Goal: Task Accomplishment & Management: Use online tool/utility

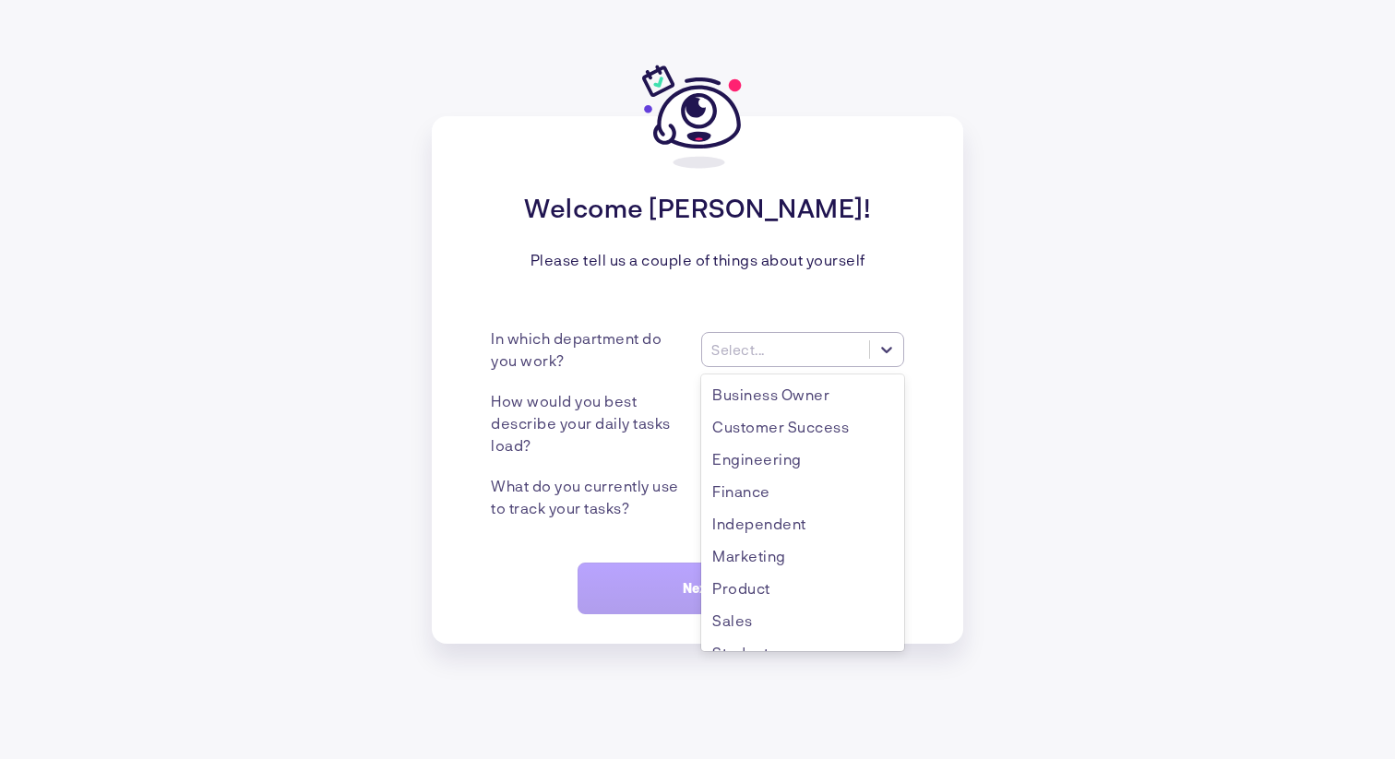
click at [738, 339] on div "Select..." at bounding box center [785, 348] width 167 height 19
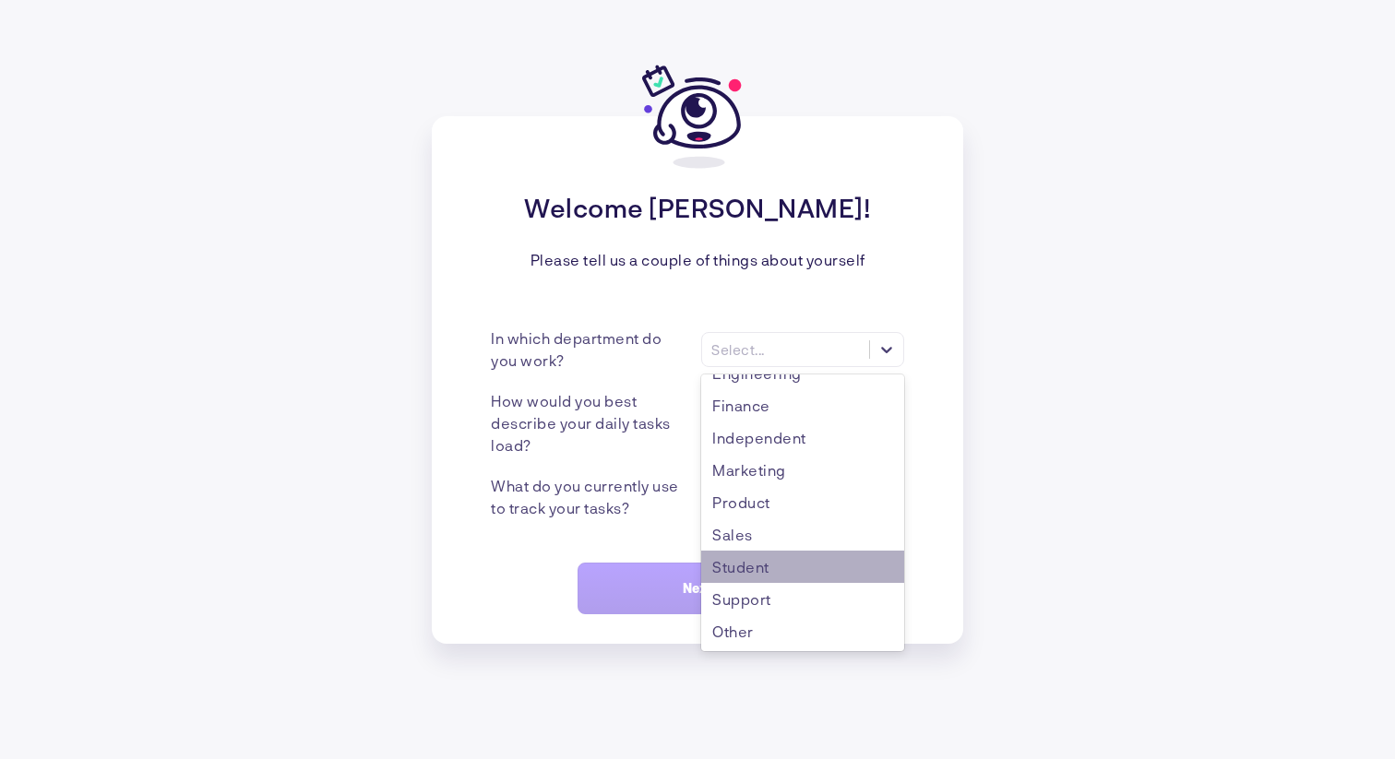
click at [733, 566] on div "Student" at bounding box center [802, 567] width 203 height 32
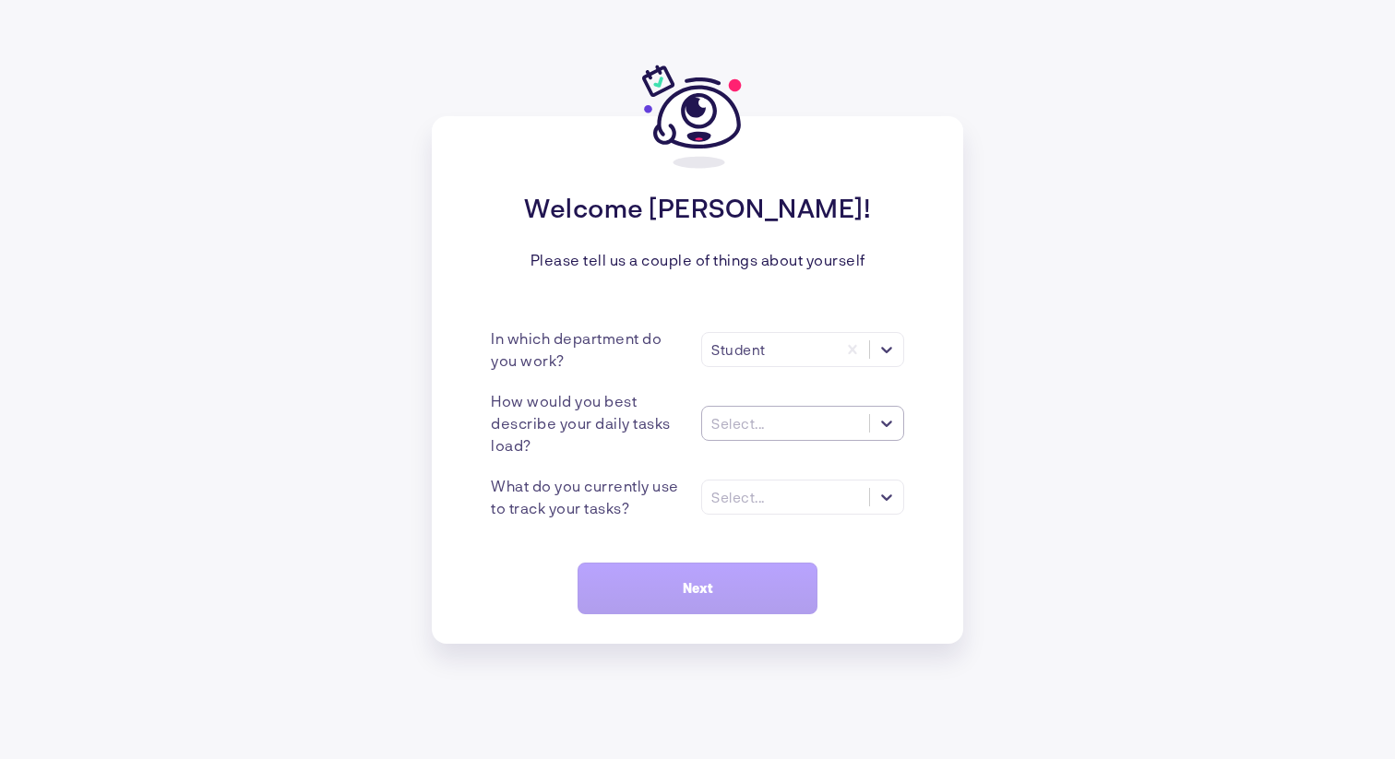
click at [739, 421] on div "Select..." at bounding box center [738, 423] width 54 height 17
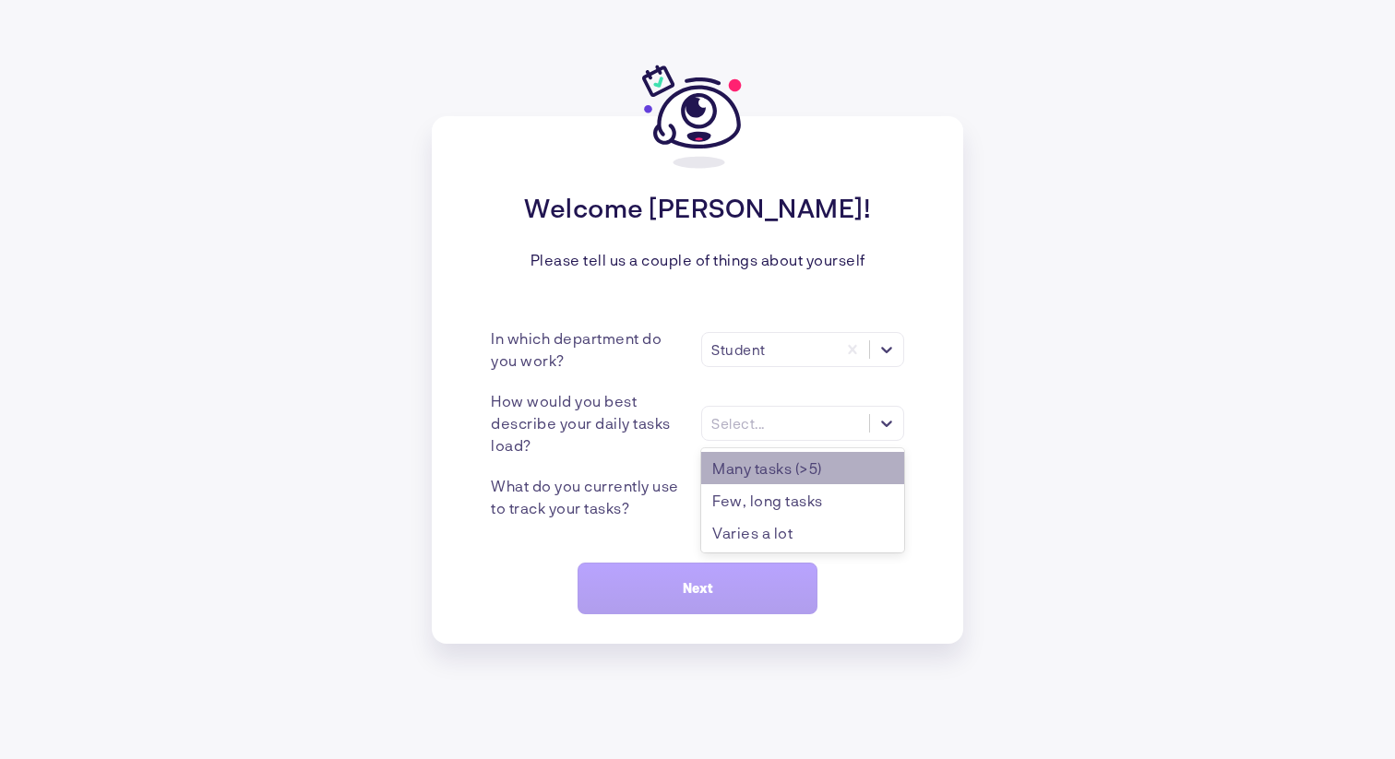
click at [737, 470] on div "Many tasks (>5)" at bounding box center [802, 468] width 203 height 32
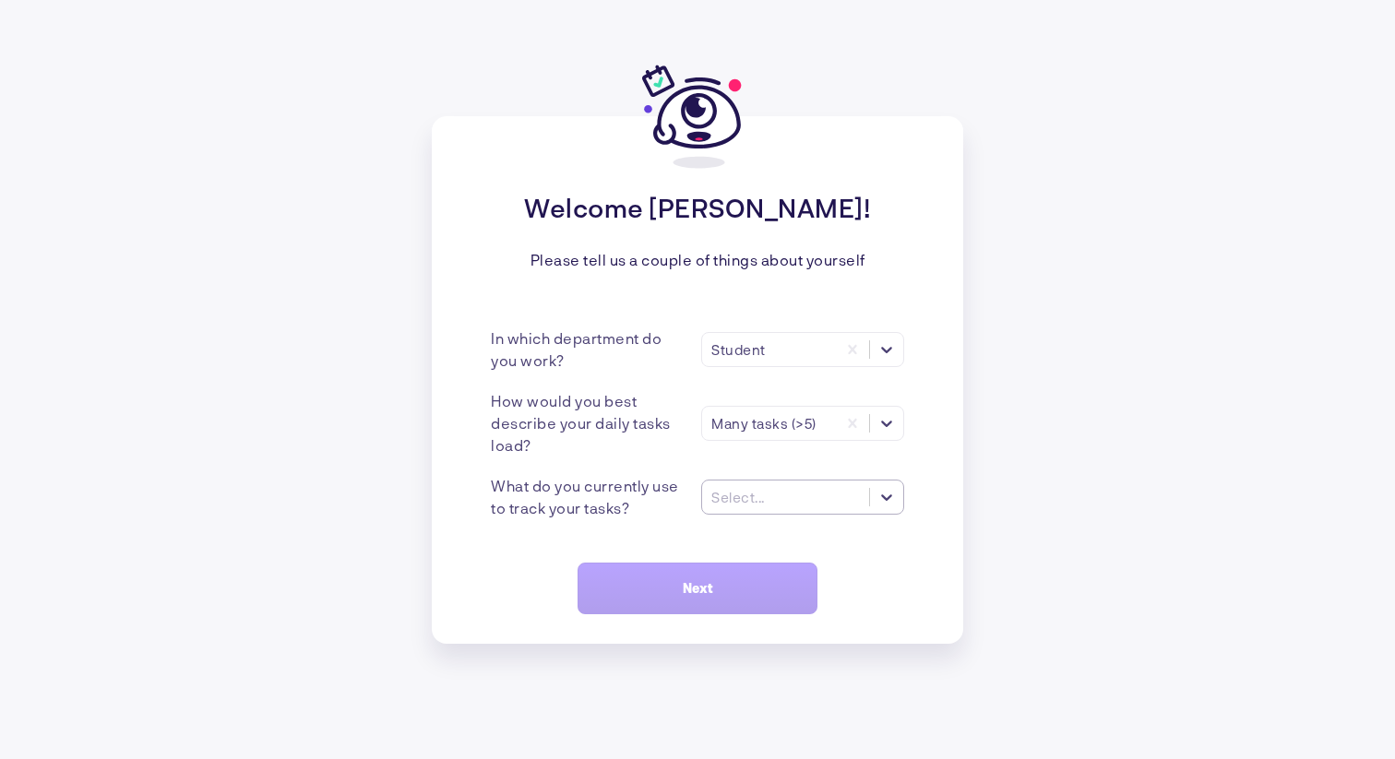
click at [748, 506] on div "Select..." at bounding box center [802, 497] width 203 height 35
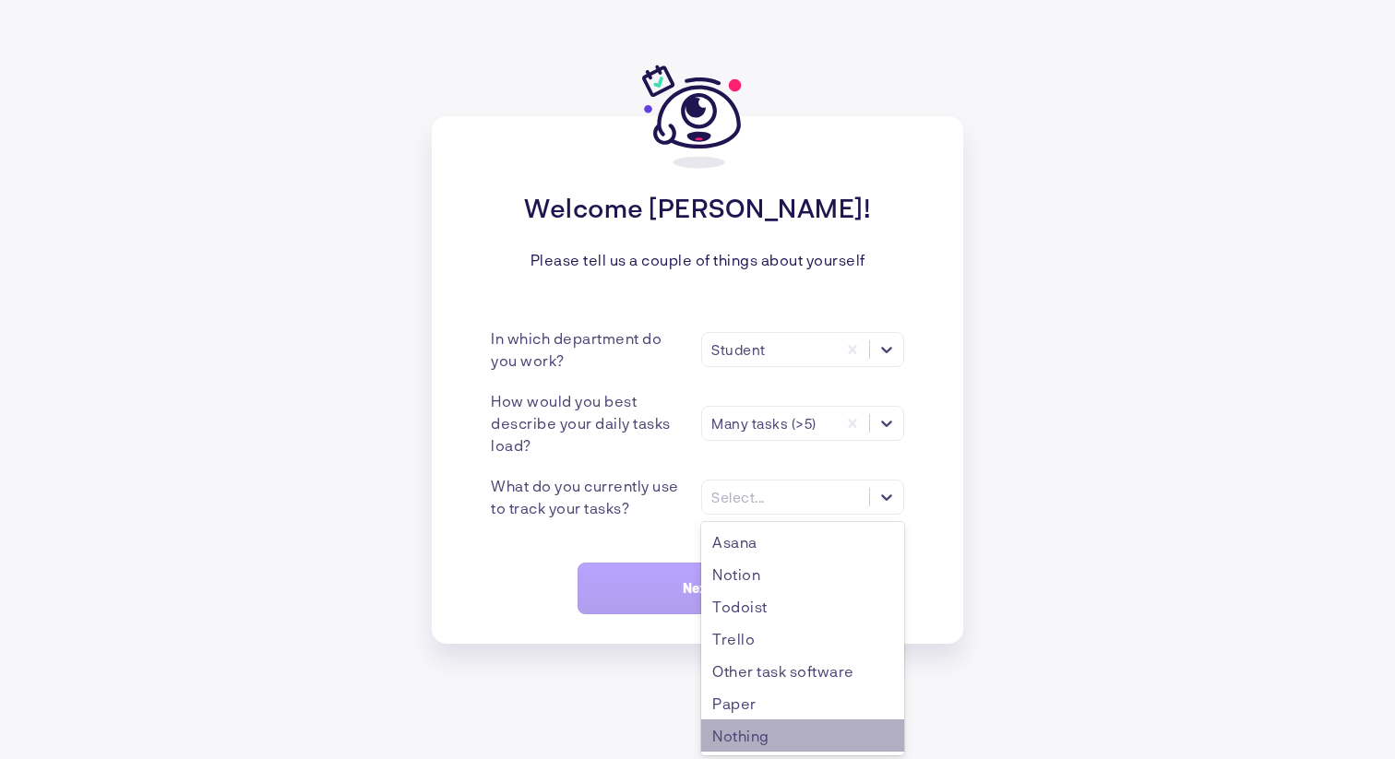
click at [733, 730] on div "Nothing" at bounding box center [802, 736] width 203 height 32
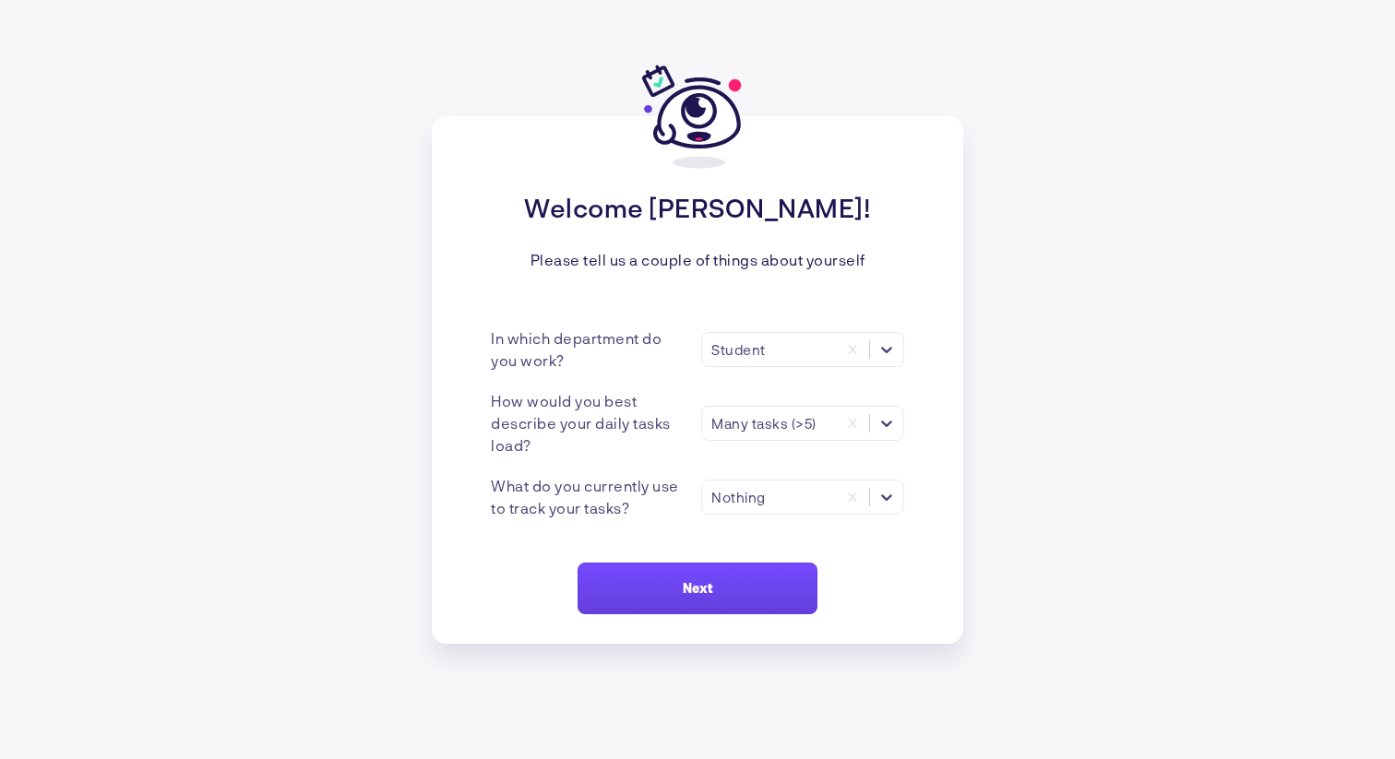
click at [631, 577] on button "Next" at bounding box center [697, 589] width 240 height 52
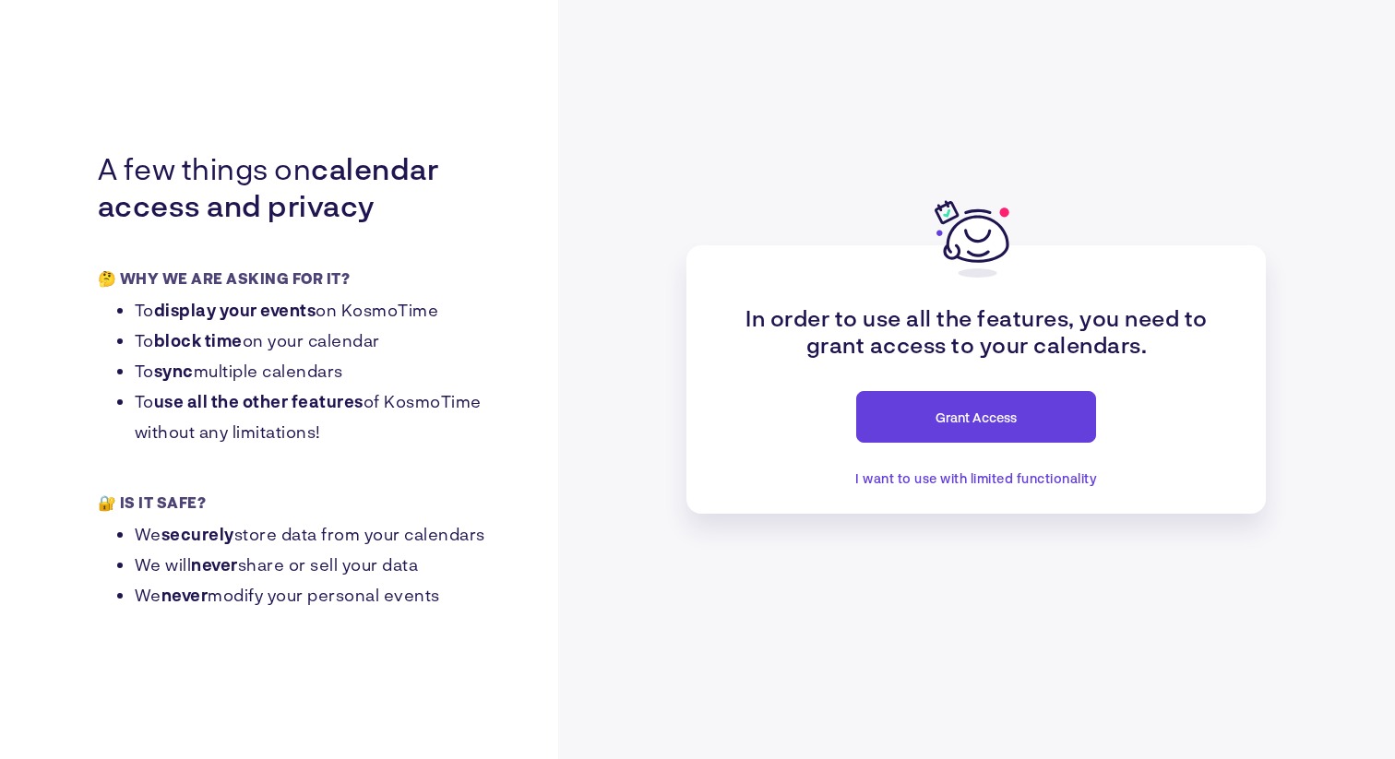
click at [943, 414] on span "Grant Access" at bounding box center [975, 418] width 81 height 16
click at [869, 474] on span "I want to use with limited functionality" at bounding box center [976, 478] width 242 height 16
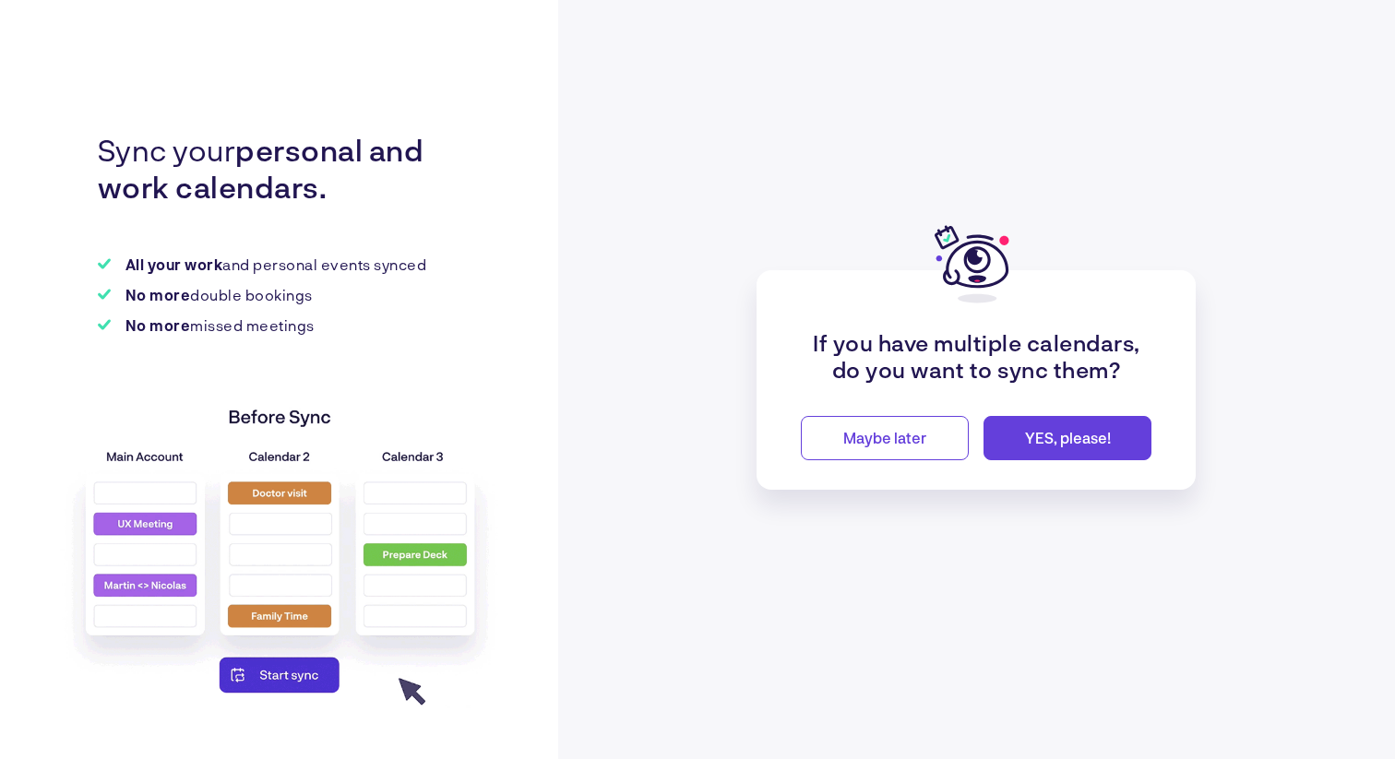
click at [839, 438] on button "Maybe later" at bounding box center [885, 438] width 168 height 44
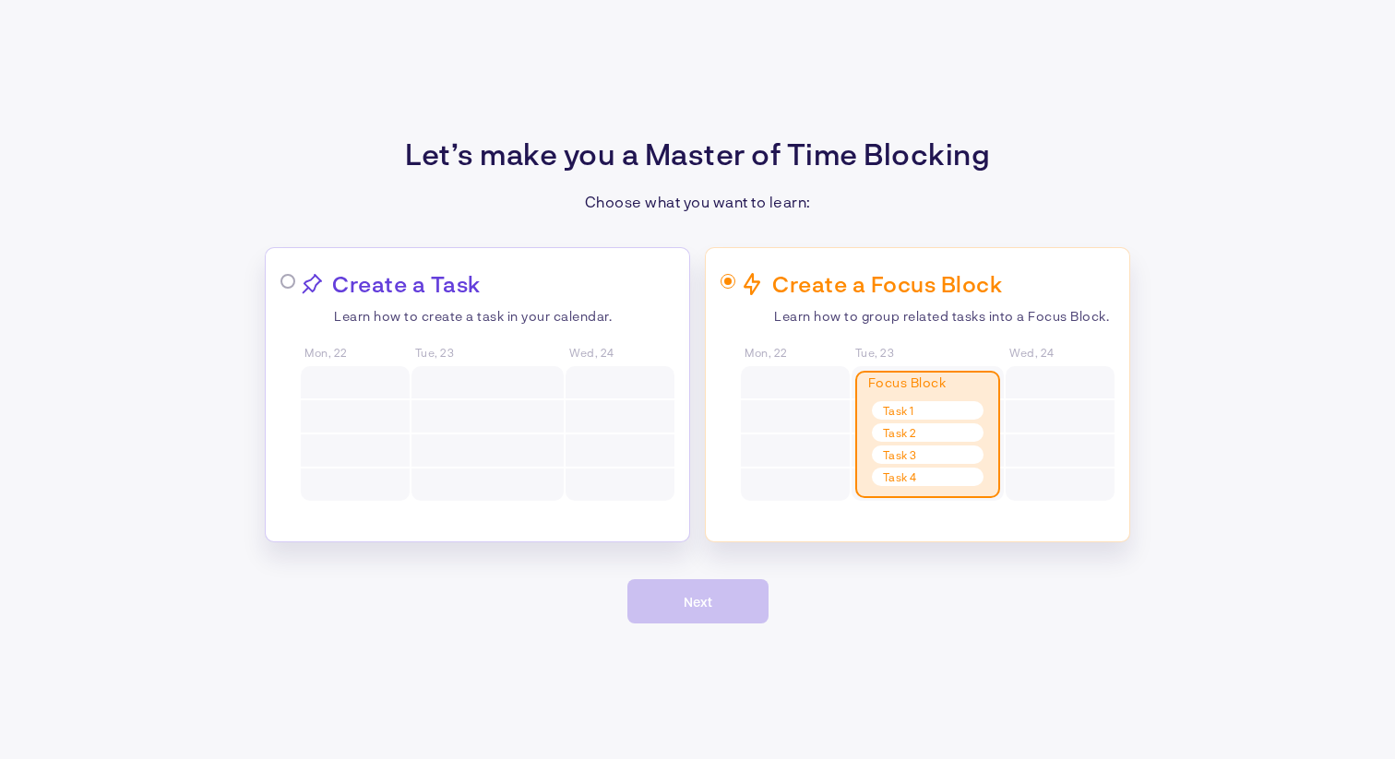
click at [725, 285] on input "radio" at bounding box center [731, 283] width 12 height 12
radio input "true"
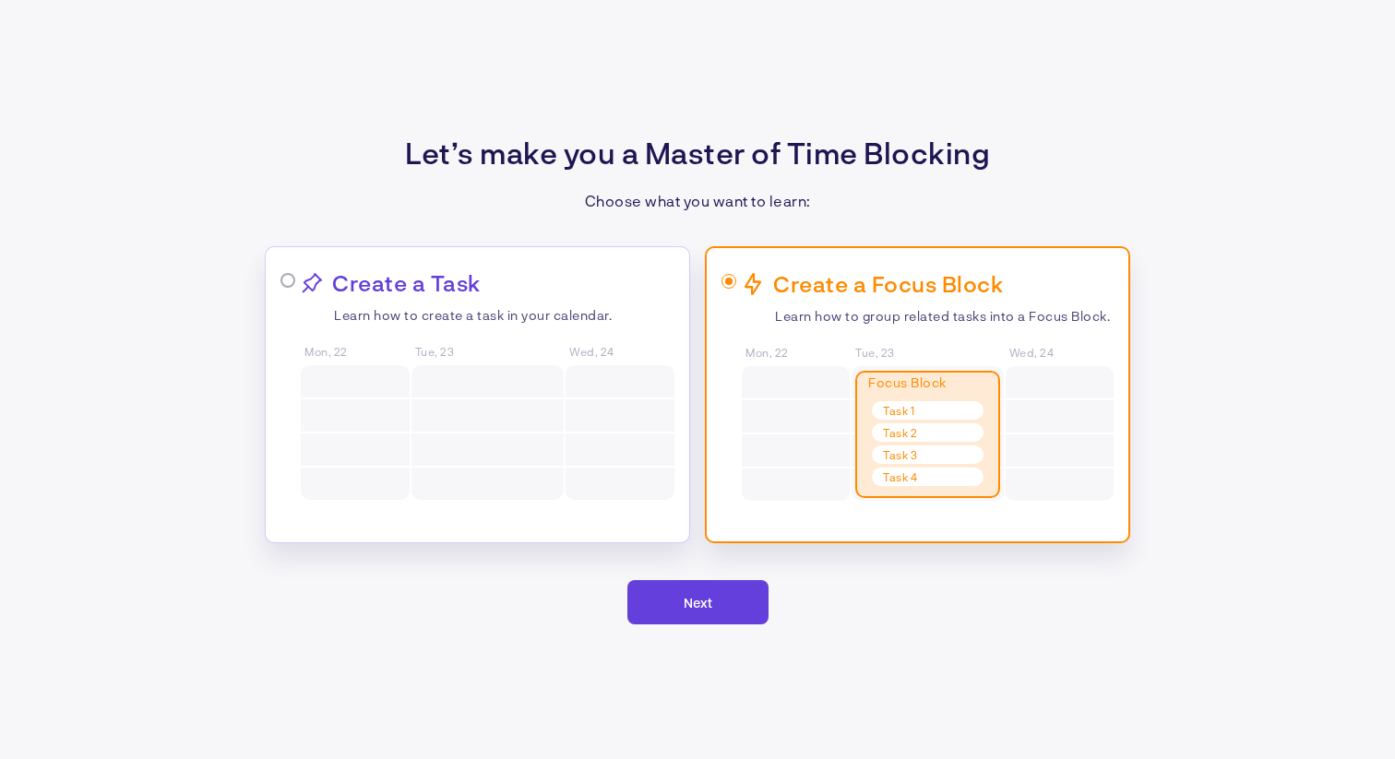
click at [685, 601] on span "Next" at bounding box center [698, 603] width 29 height 16
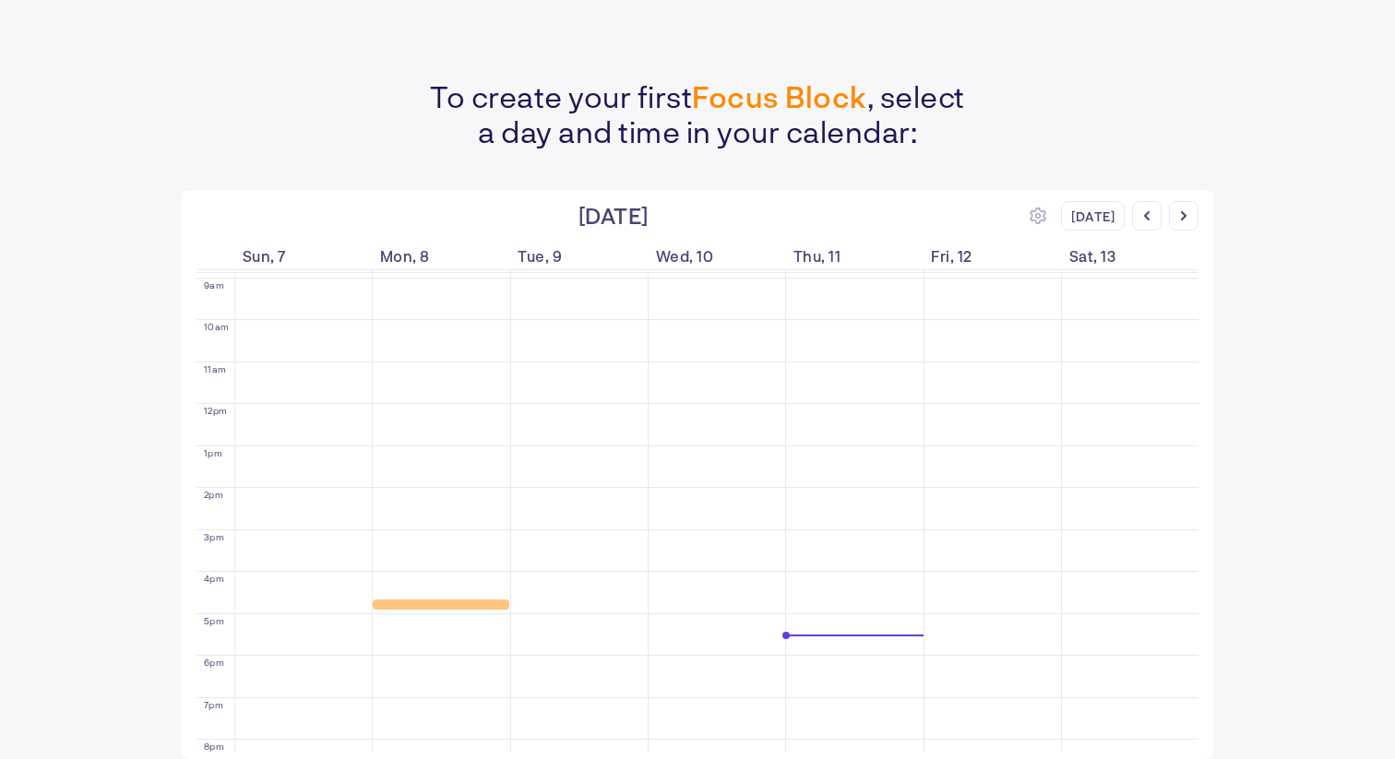
scroll to position [0, 0]
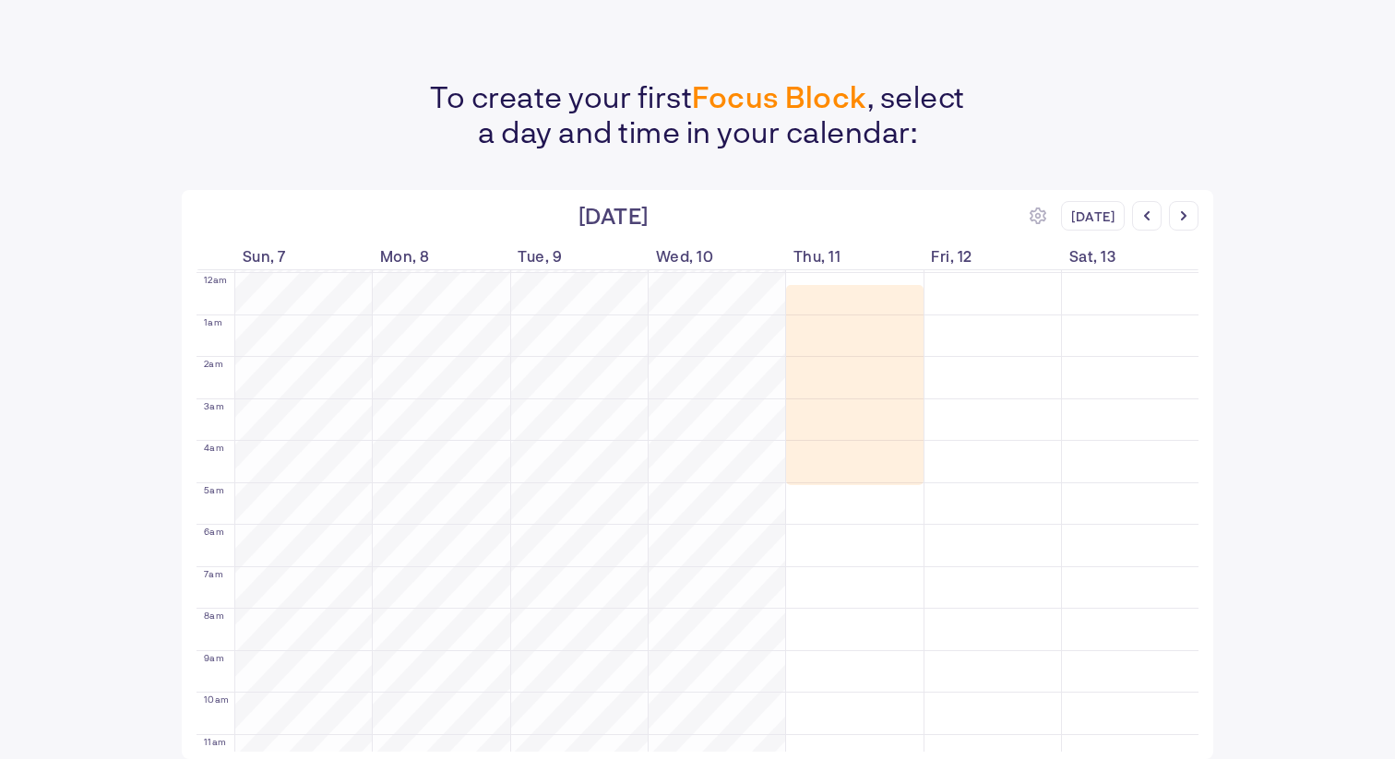
drag, startPoint x: 846, startPoint y: 293, endPoint x: 876, endPoint y: 485, distance: 194.3
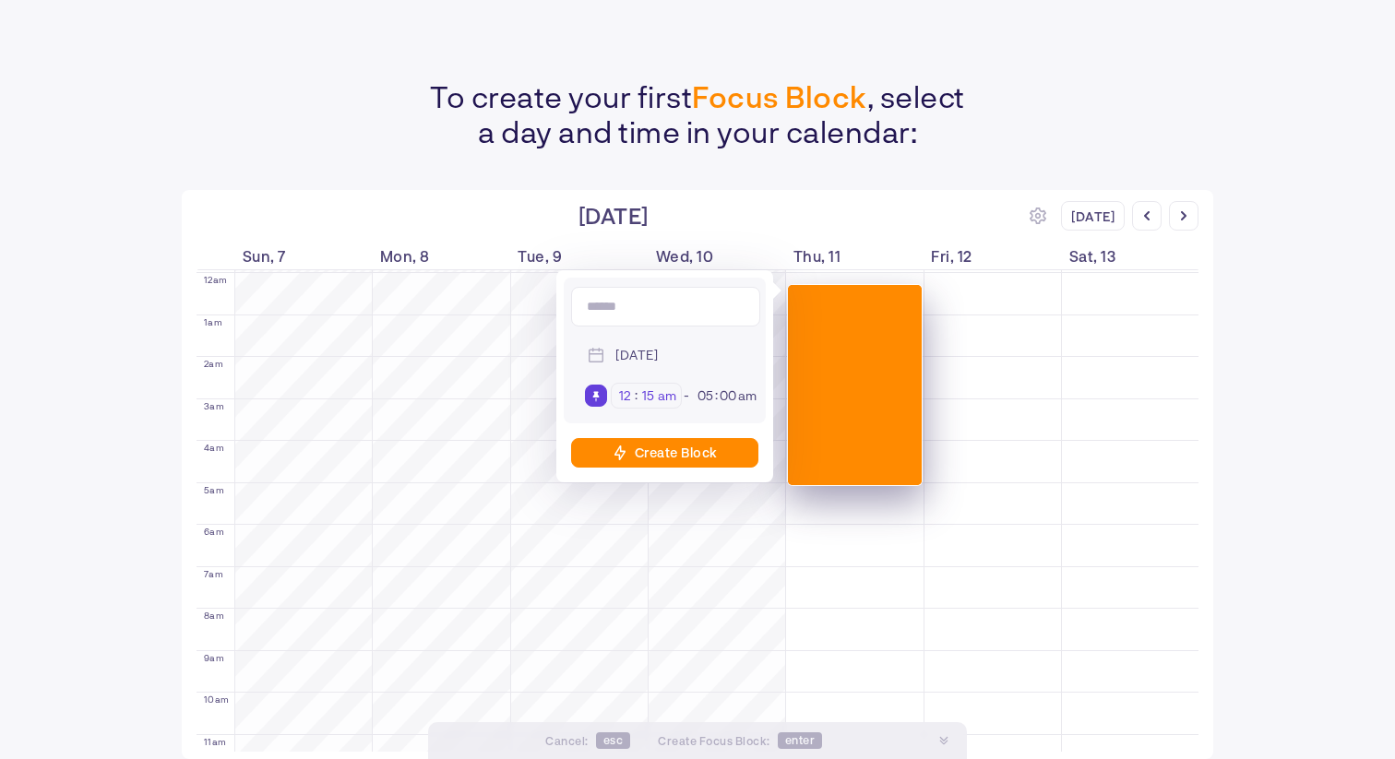
click at [648, 396] on input "15" at bounding box center [647, 395] width 19 height 17
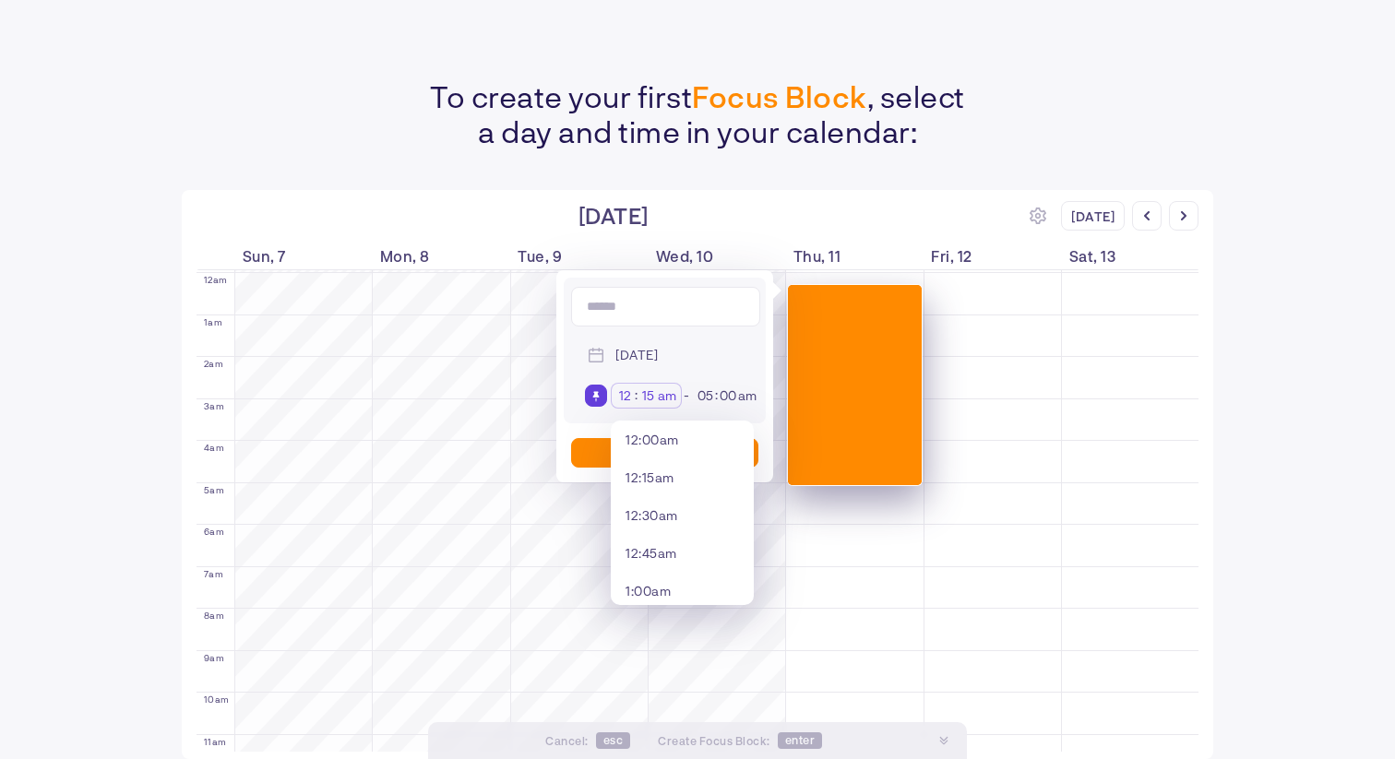
scroll to position [38, 0]
click at [652, 309] on input at bounding box center [665, 307] width 189 height 40
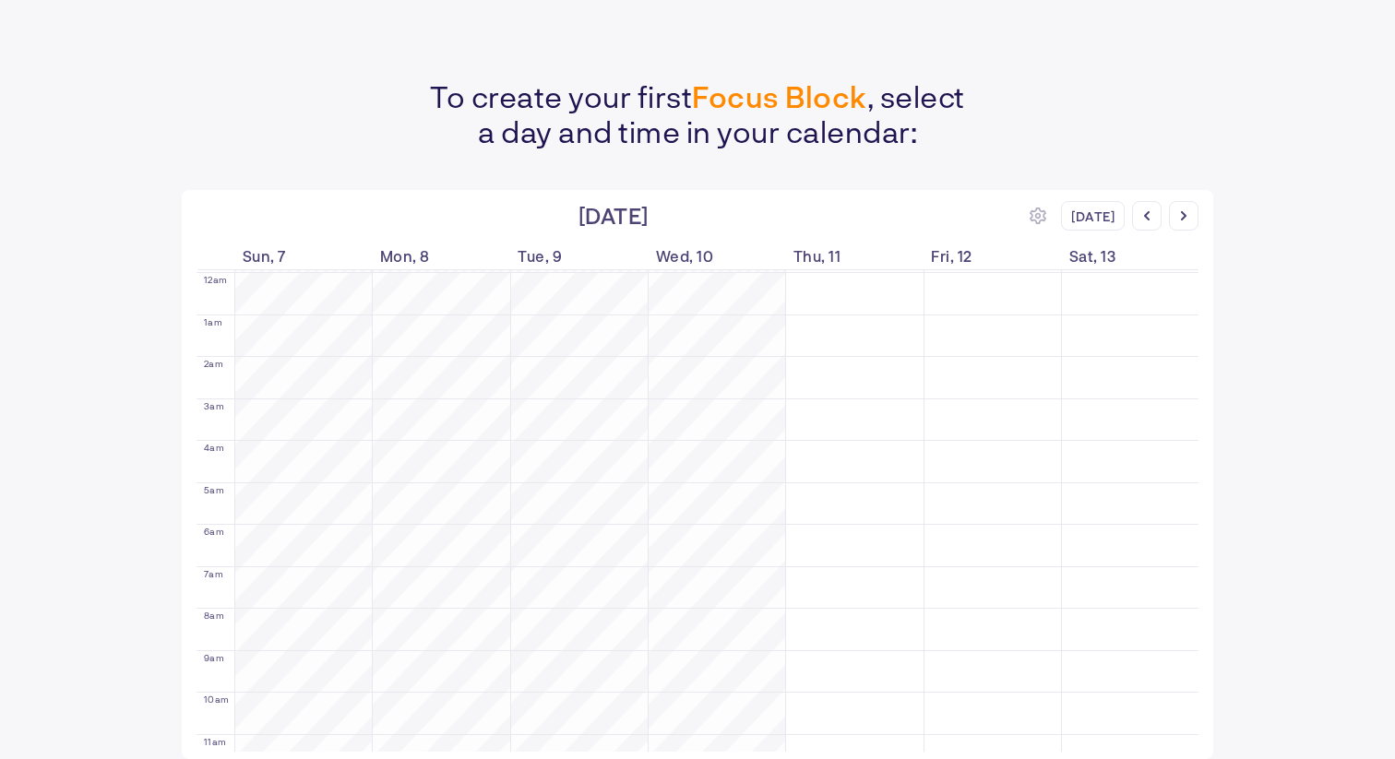
click at [85, 416] on div "To create your first Focus Block , select a day and time in your calendar: [DAT…" at bounding box center [697, 379] width 1395 height 759
